Goal: Task Accomplishment & Management: Manage account settings

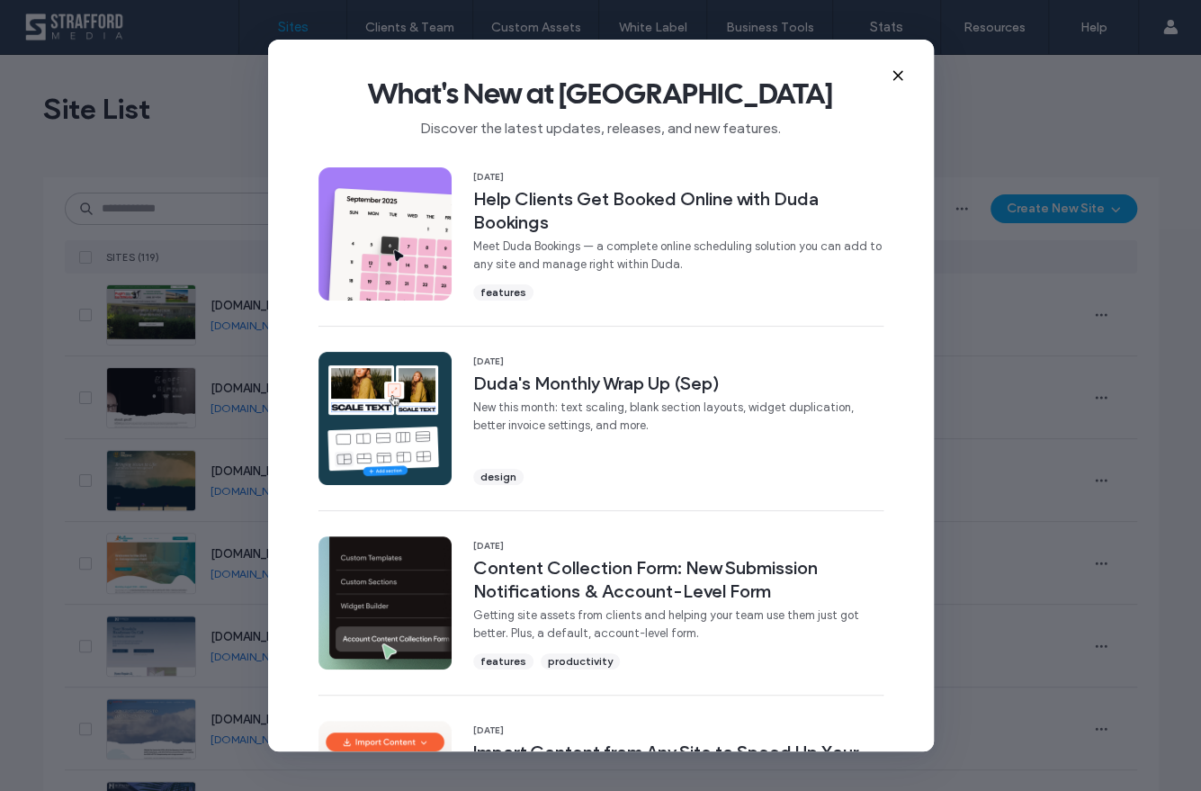
click at [891, 78] on icon at bounding box center [898, 75] width 14 height 14
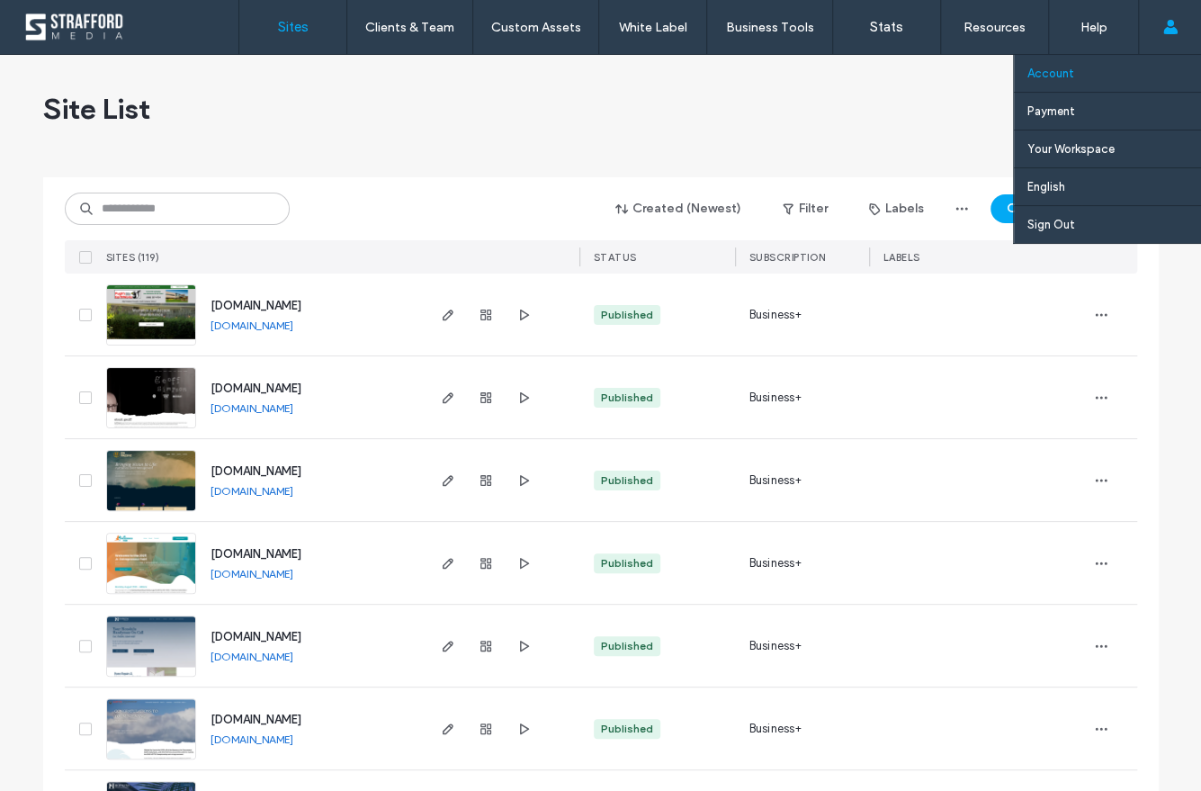
click at [1095, 77] on link "Account" at bounding box center [1115, 73] width 174 height 37
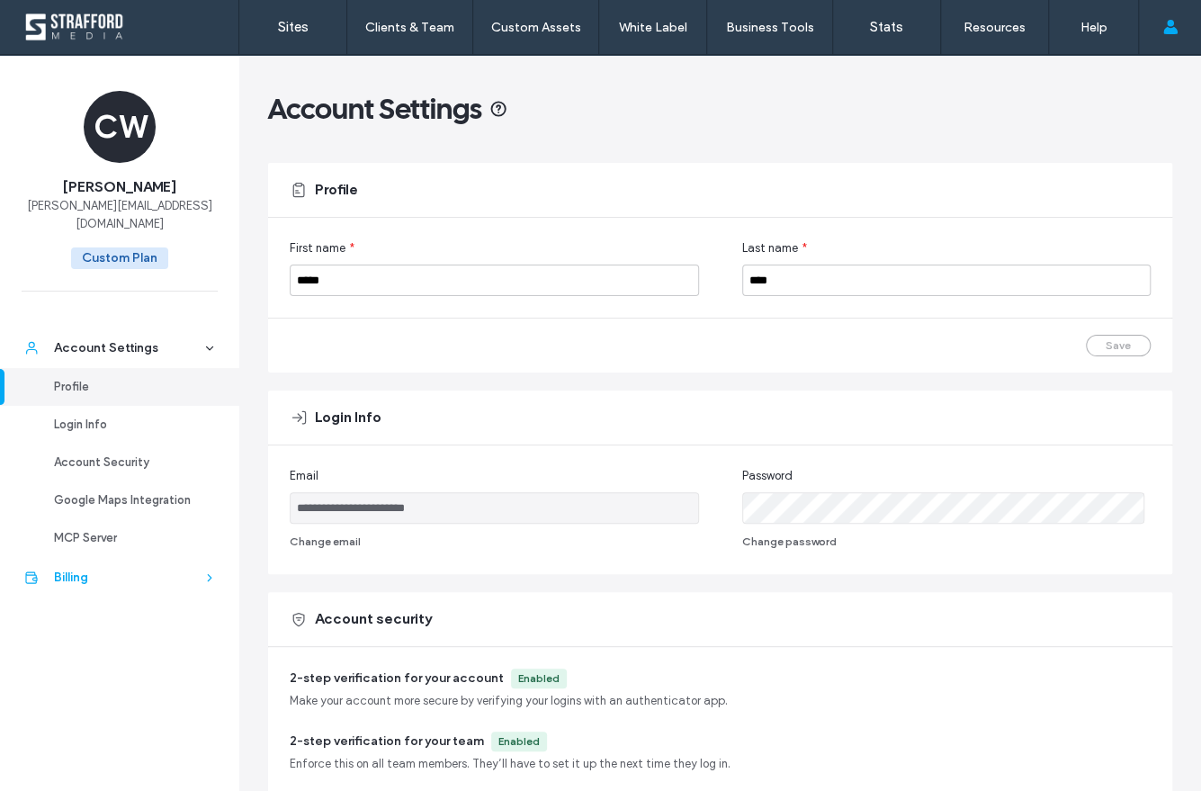
click at [94, 569] on div "Billing" at bounding box center [128, 578] width 148 height 18
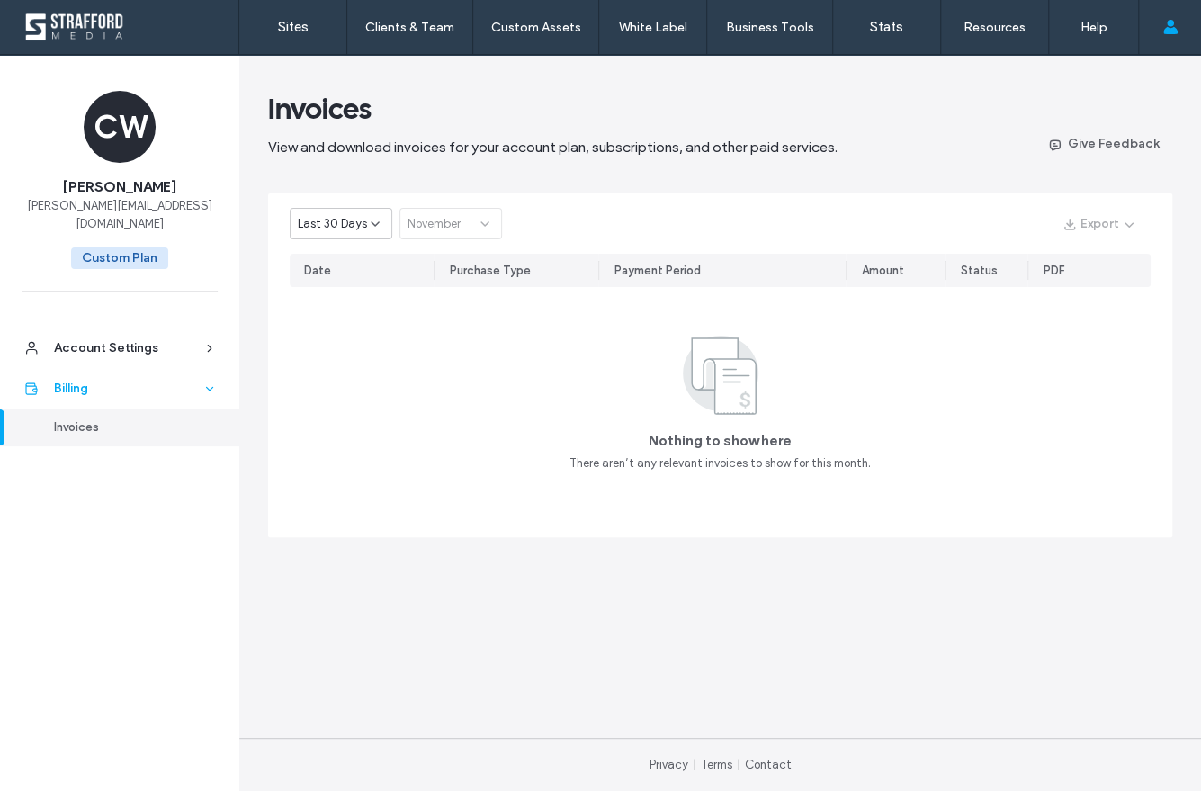
click at [155, 380] on div "Billing" at bounding box center [128, 389] width 148 height 18
click at [371, 217] on icon at bounding box center [375, 224] width 14 height 14
click at [351, 290] on span "Current Year" at bounding box center [331, 287] width 66 height 18
click at [274, 27] on link "Sites" at bounding box center [292, 27] width 107 height 54
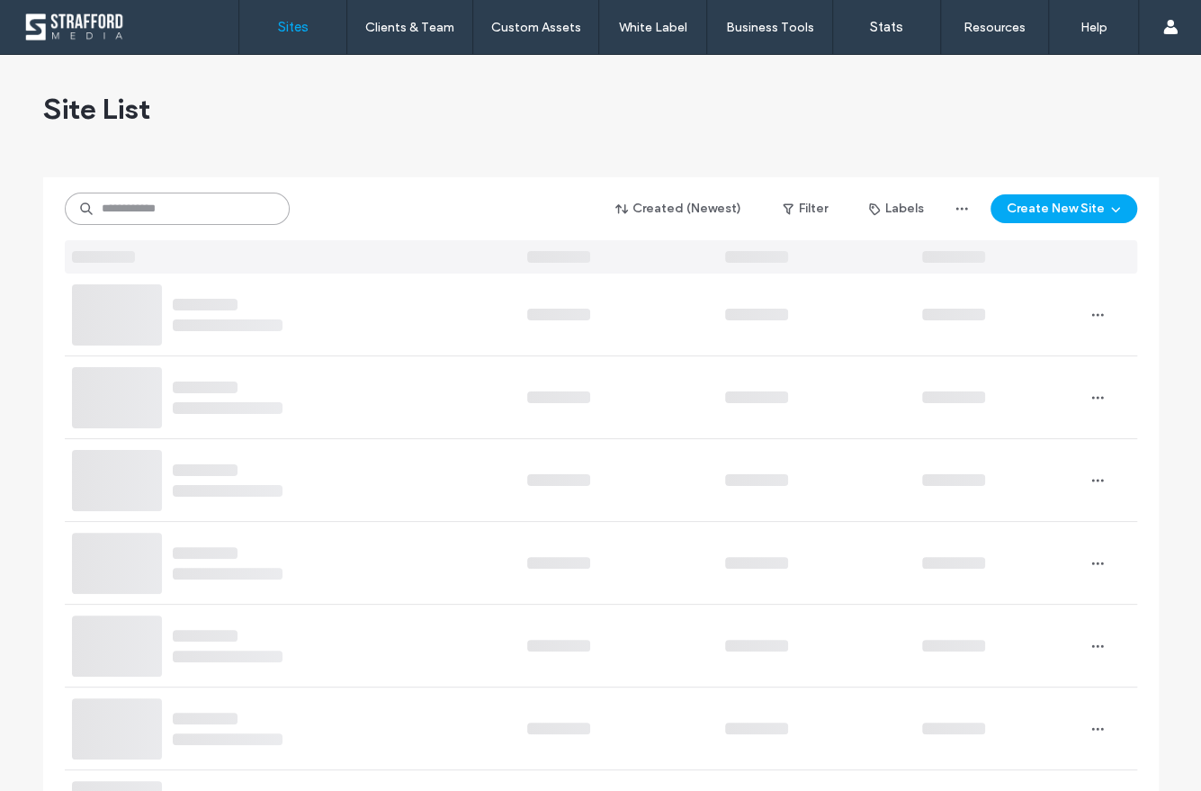
click at [202, 210] on input at bounding box center [177, 209] width 225 height 32
paste input "********"
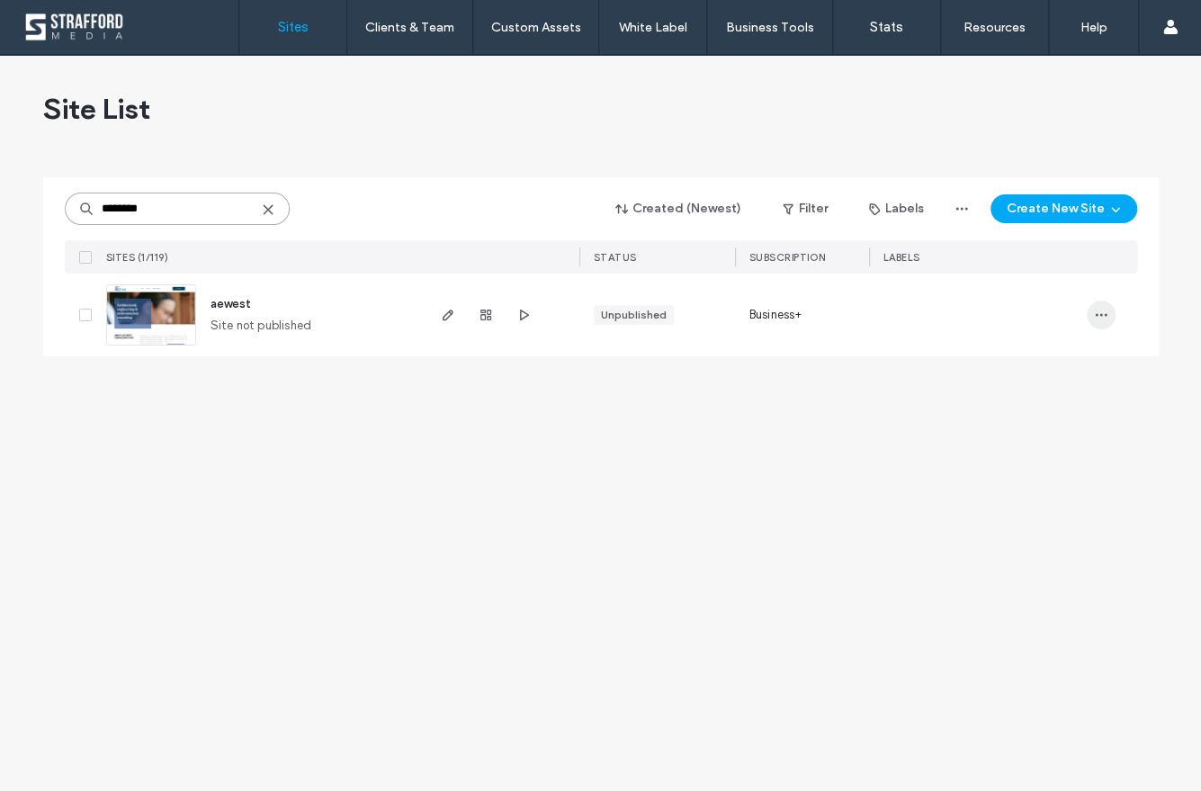
type input "********"
click at [1111, 312] on span "button" at bounding box center [1101, 315] width 29 height 29
click at [485, 314] on icon "button" at bounding box center [486, 315] width 14 height 14
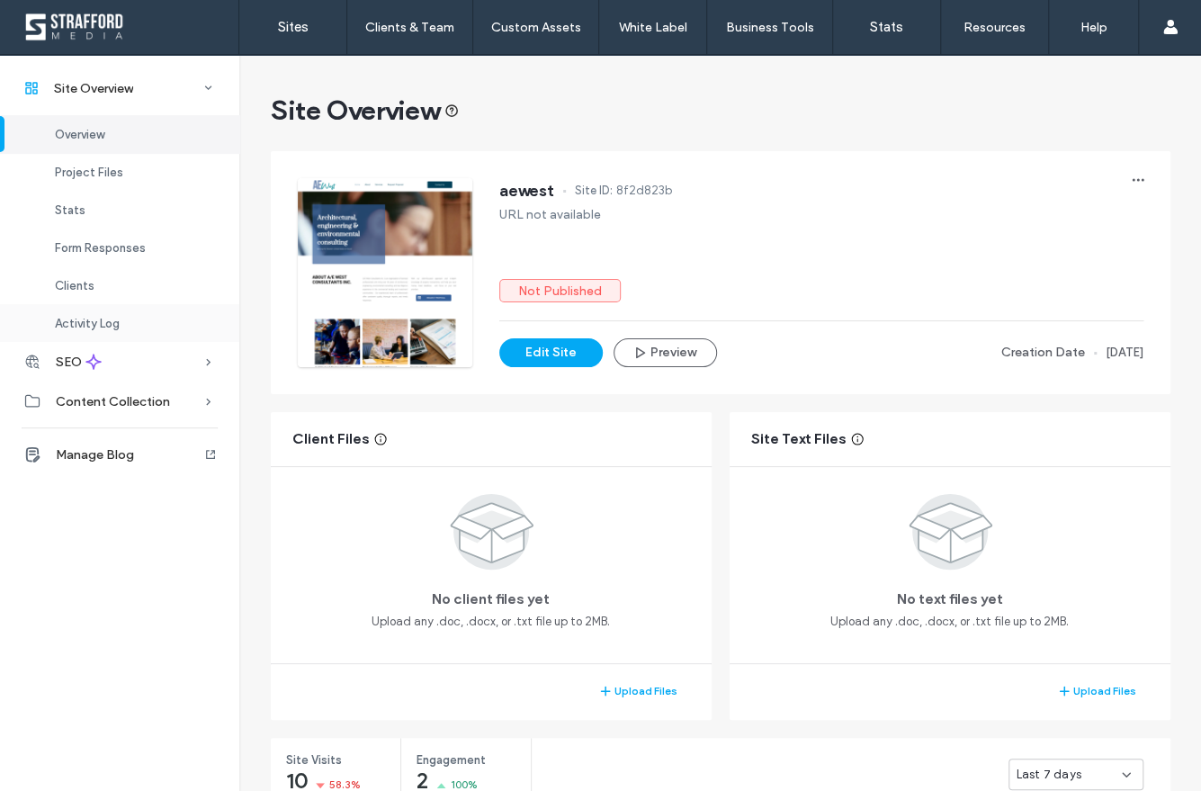
click at [118, 331] on div "Activity Log" at bounding box center [119, 323] width 239 height 38
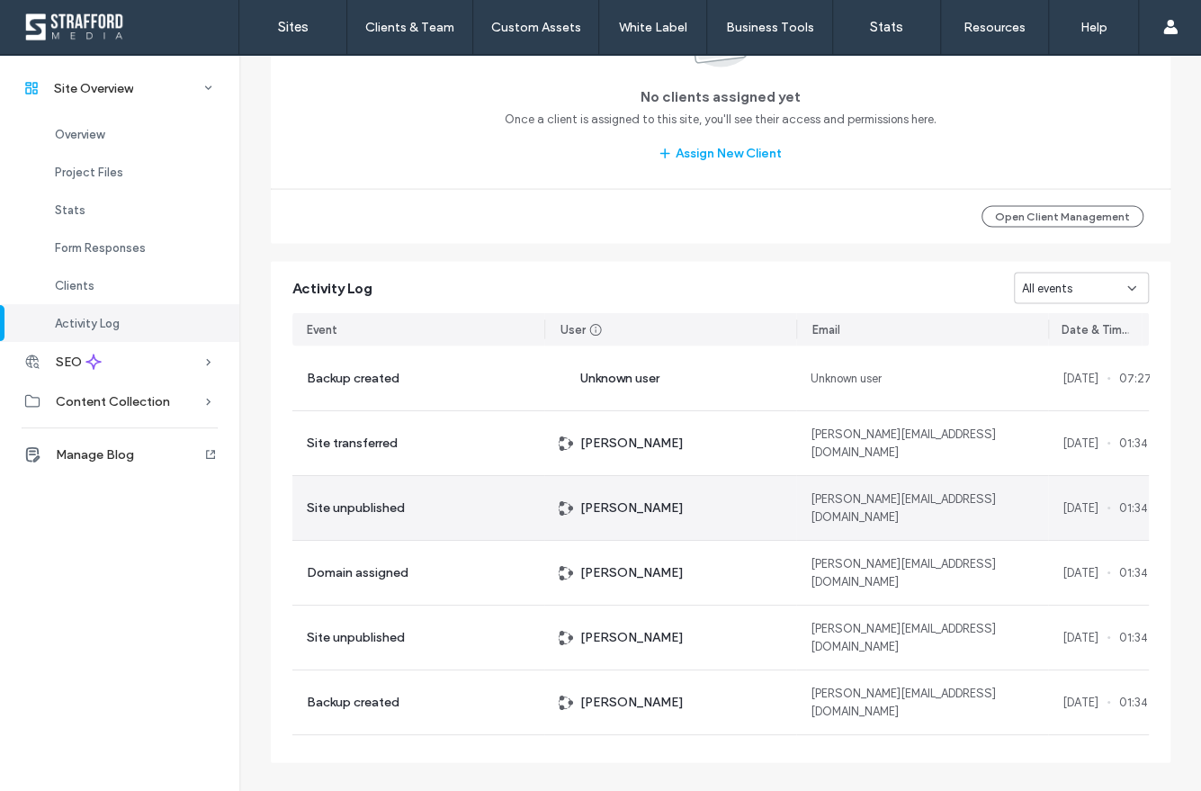
drag, startPoint x: 1053, startPoint y: 491, endPoint x: 1088, endPoint y: 538, distance: 58.5
click at [1088, 538] on div "[DATE] 01:34" at bounding box center [1098, 507] width 101 height 64
copy span "[DATE]"
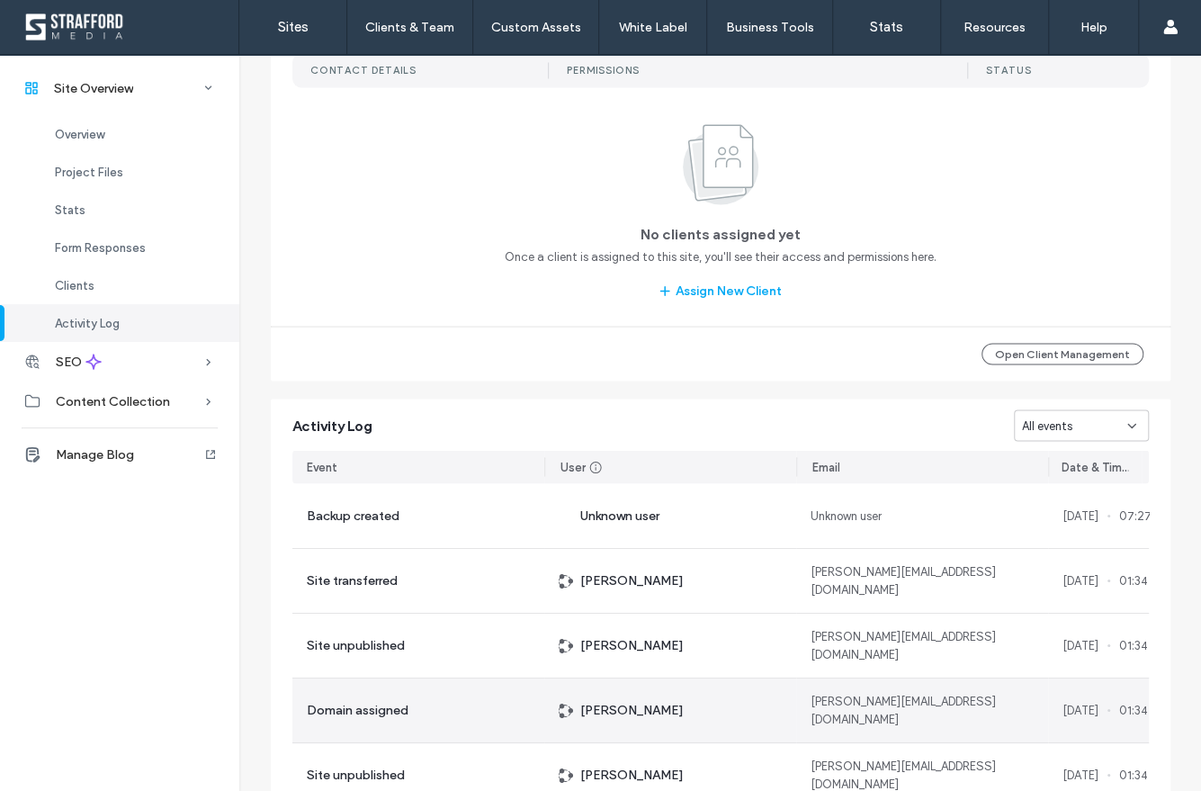
scroll to position [1601, 0]
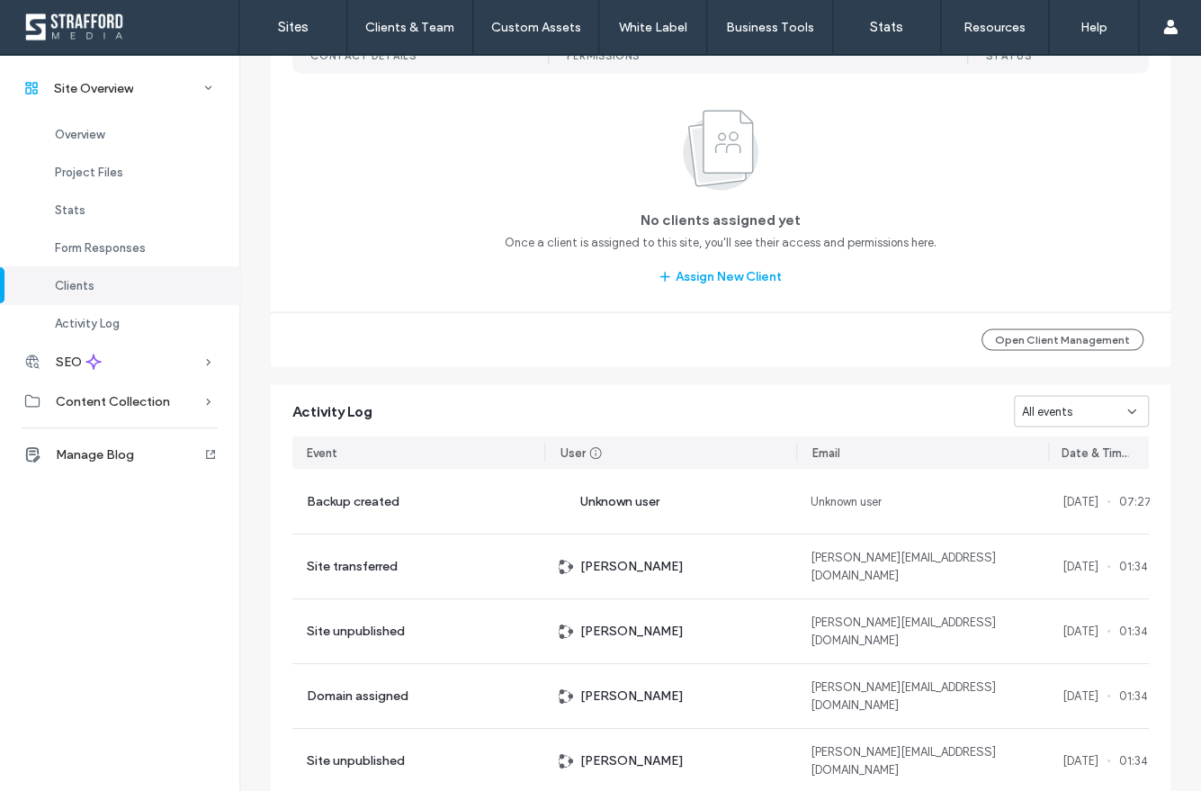
click at [1171, 579] on div "Activity Log All events Event User Email Date & Time Backup created Unknown use…" at bounding box center [721, 634] width 918 height 519
